Goal: Transaction & Acquisition: Purchase product/service

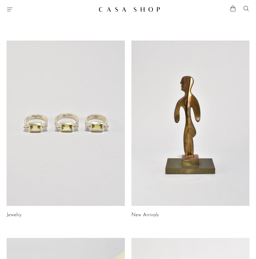
click at [9, 13] on div "Shop Featured New Arrivals Bestsellers Coming Soon Jewelry Jewelry All Earrings…" at bounding box center [128, 9] width 256 height 10
click at [8, 11] on icon "Menu" at bounding box center [10, 9] width 7 height 7
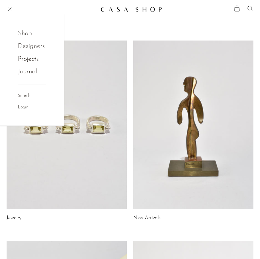
click at [30, 34] on link "Shop" at bounding box center [28, 33] width 21 height 10
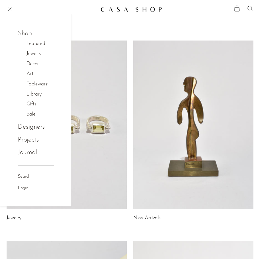
click at [28, 105] on link "Gifts" at bounding box center [35, 105] width 16 height 8
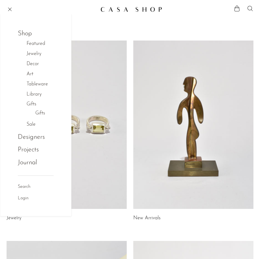
click at [45, 115] on link "Gifts" at bounding box center [40, 114] width 10 height 8
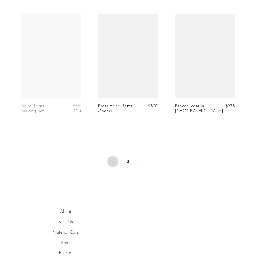
scroll to position [1287, 0]
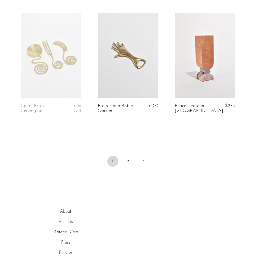
click at [130, 161] on link "2" at bounding box center [128, 161] width 11 height 11
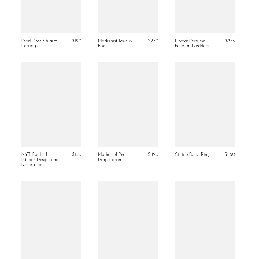
scroll to position [767, 0]
